Goal: Transaction & Acquisition: Download file/media

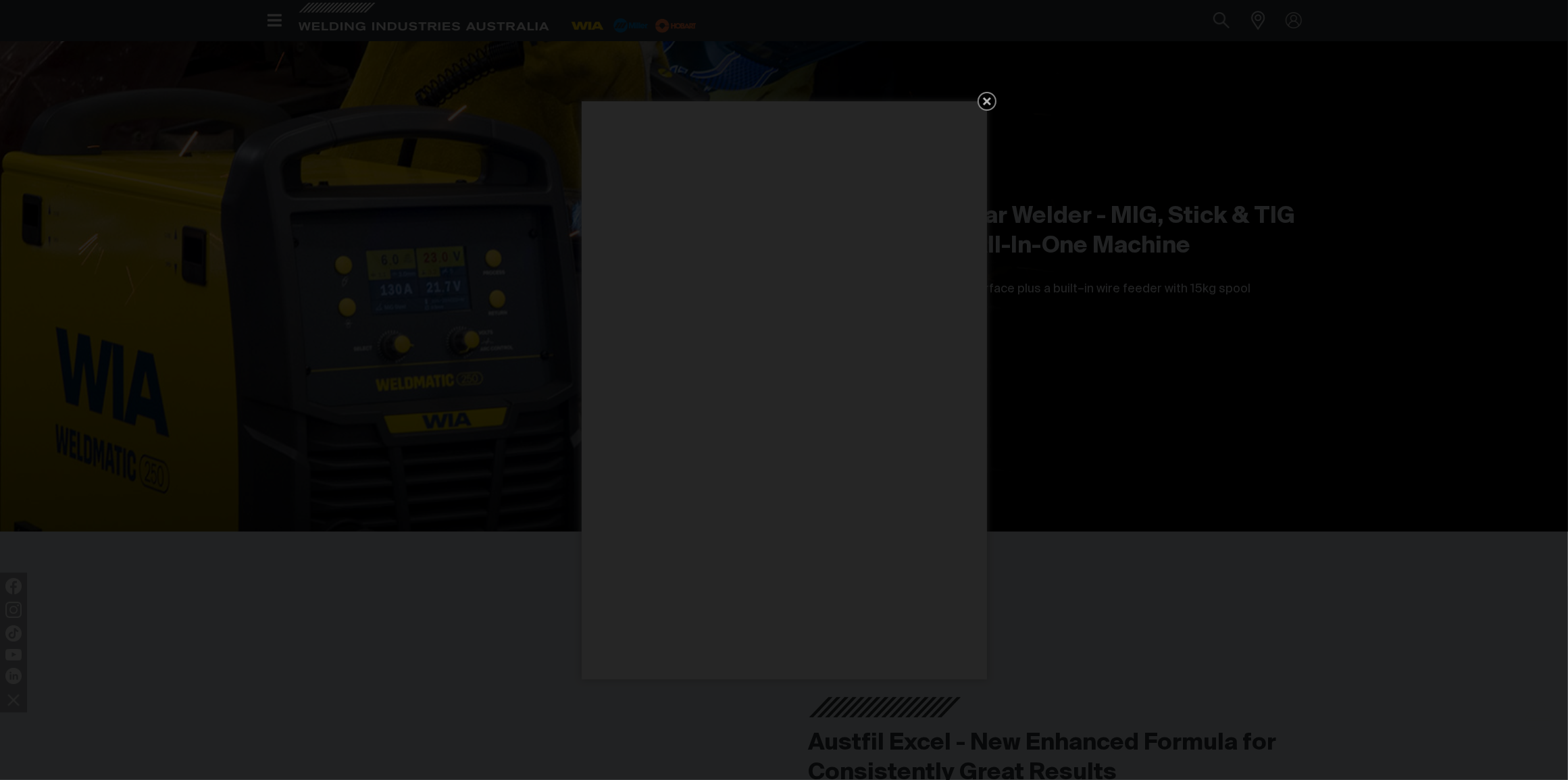
scroll to position [4727, 0]
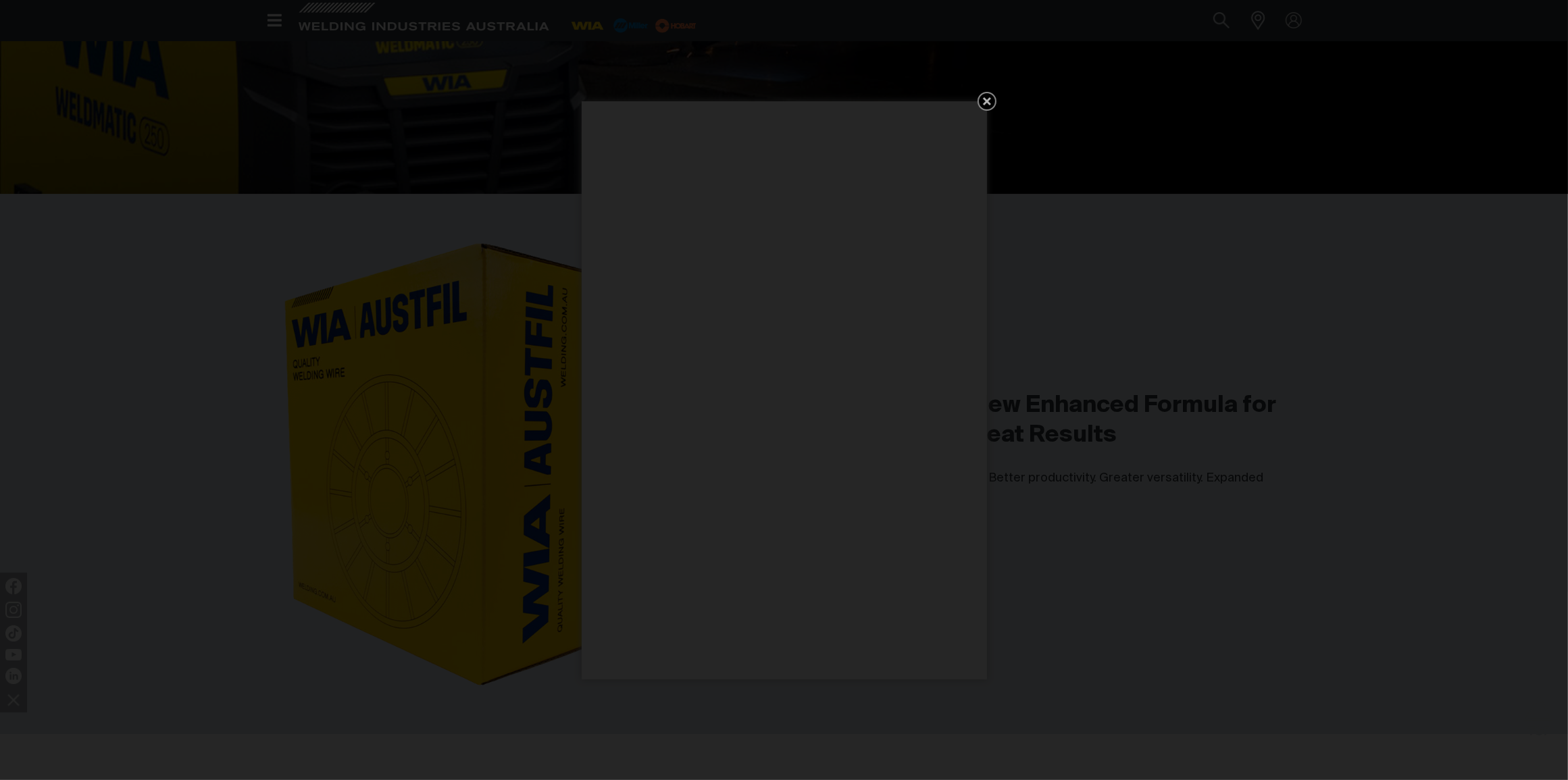
click at [987, 99] on icon "Get 5 WIA Welding Guides Free!" at bounding box center [987, 100] width 8 height 8
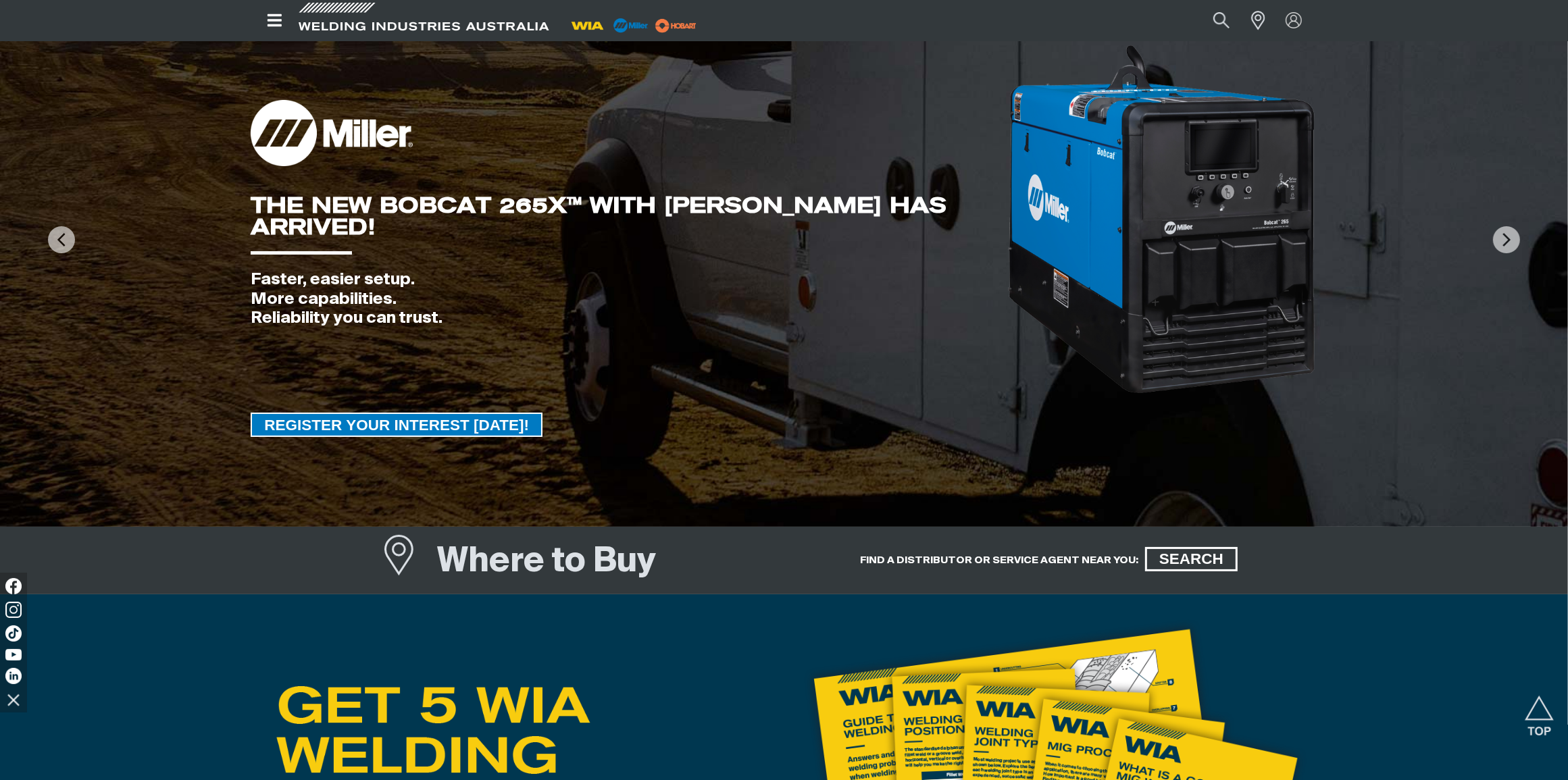
scroll to position [0, 0]
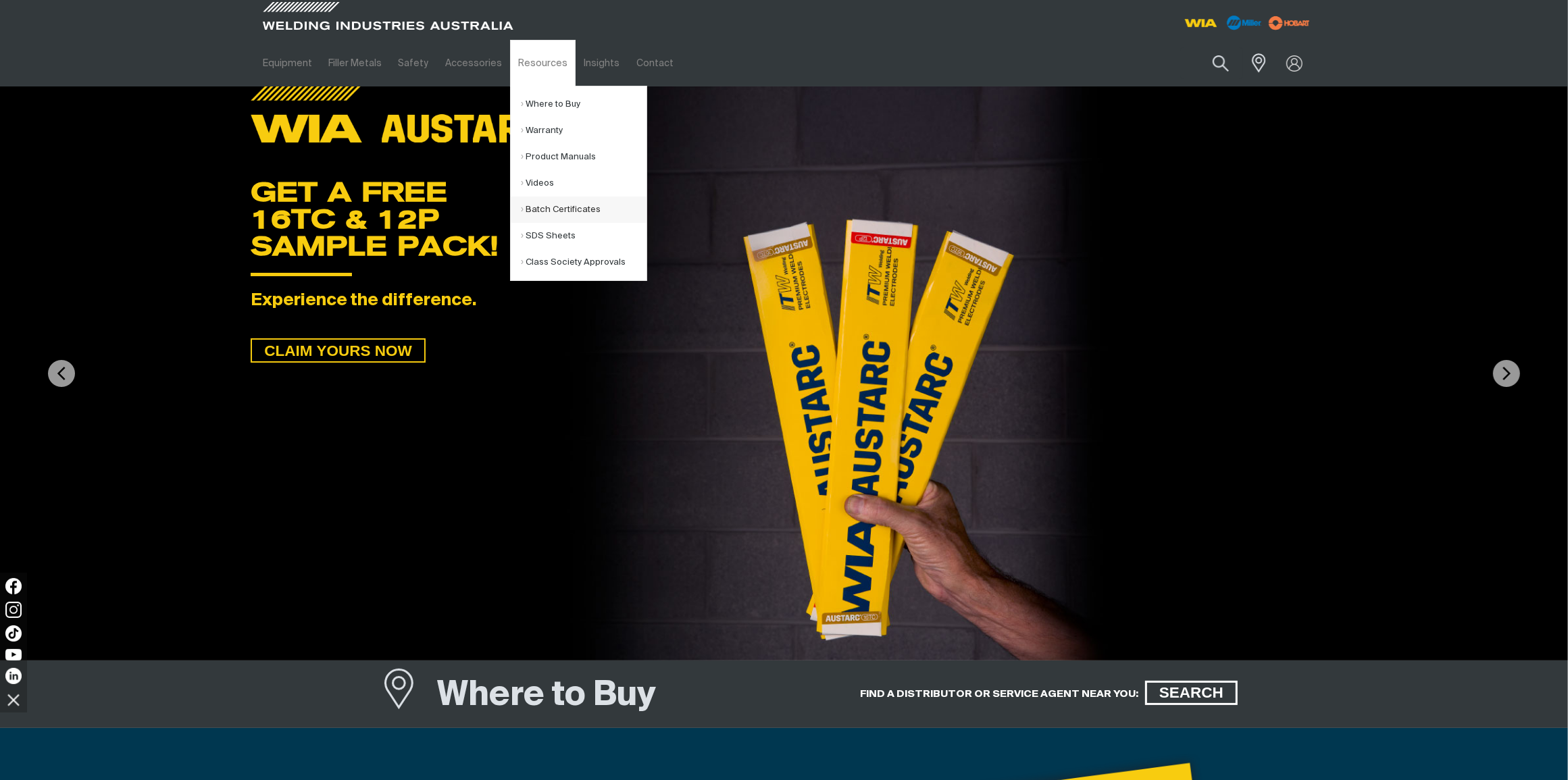
click at [564, 210] on link "Batch Certificates" at bounding box center [583, 210] width 126 height 26
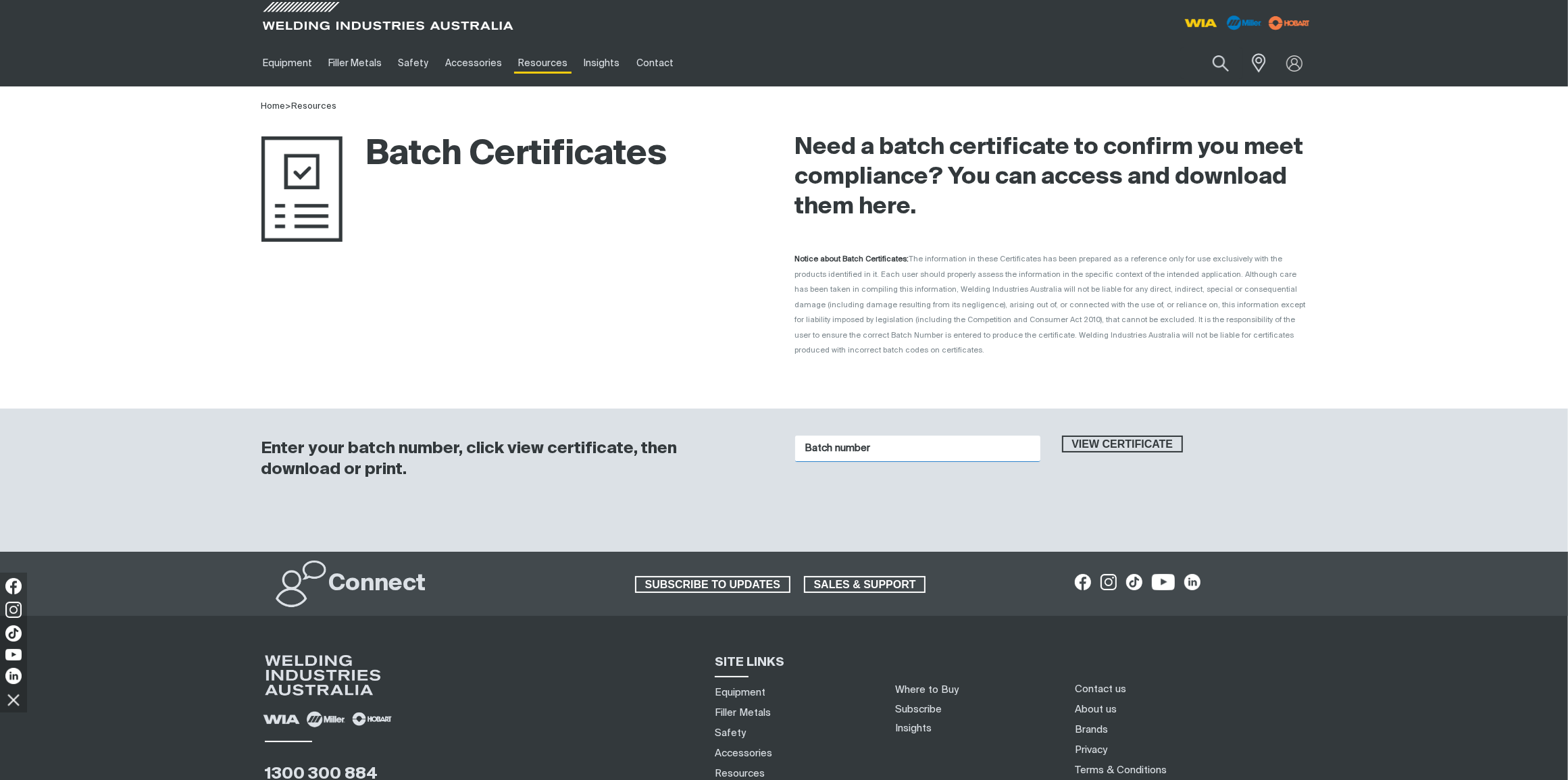
click at [850, 436] on input "Batch number" at bounding box center [918, 449] width 245 height 26
type input "1014045"
click at [1127, 436] on span "View certificate" at bounding box center [1122, 445] width 119 height 18
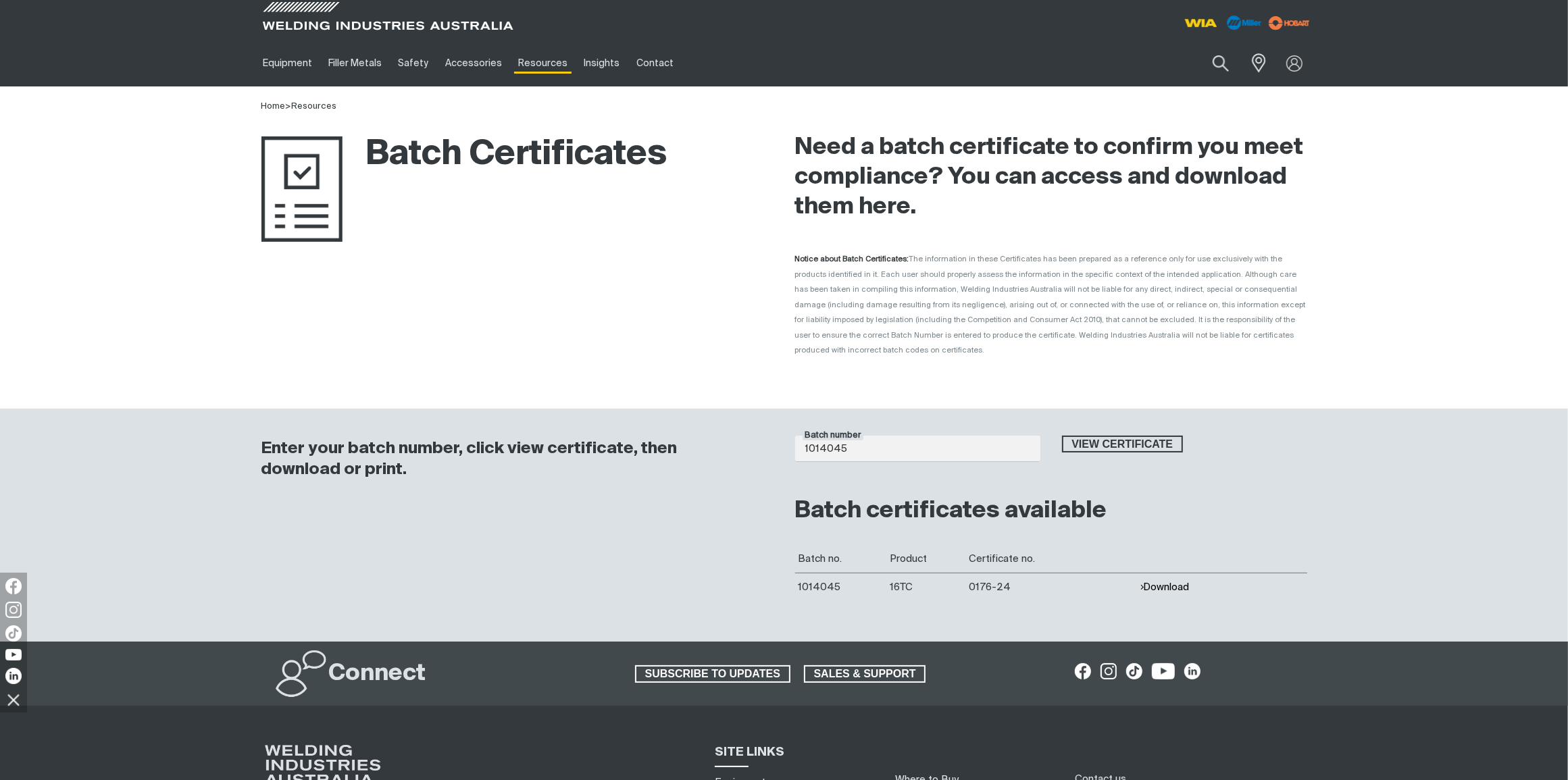
click at [1165, 581] on button "Download" at bounding box center [1165, 586] width 49 height 11
drag, startPoint x: 843, startPoint y: 433, endPoint x: 813, endPoint y: 433, distance: 30.0
click at [813, 436] on input "1014045" at bounding box center [918, 449] width 245 height 26
drag, startPoint x: 1007, startPoint y: 430, endPoint x: 929, endPoint y: 432, distance: 78.0
click at [1004, 436] on input "1014045" at bounding box center [918, 449] width 245 height 26
